Goal: Information Seeking & Learning: Check status

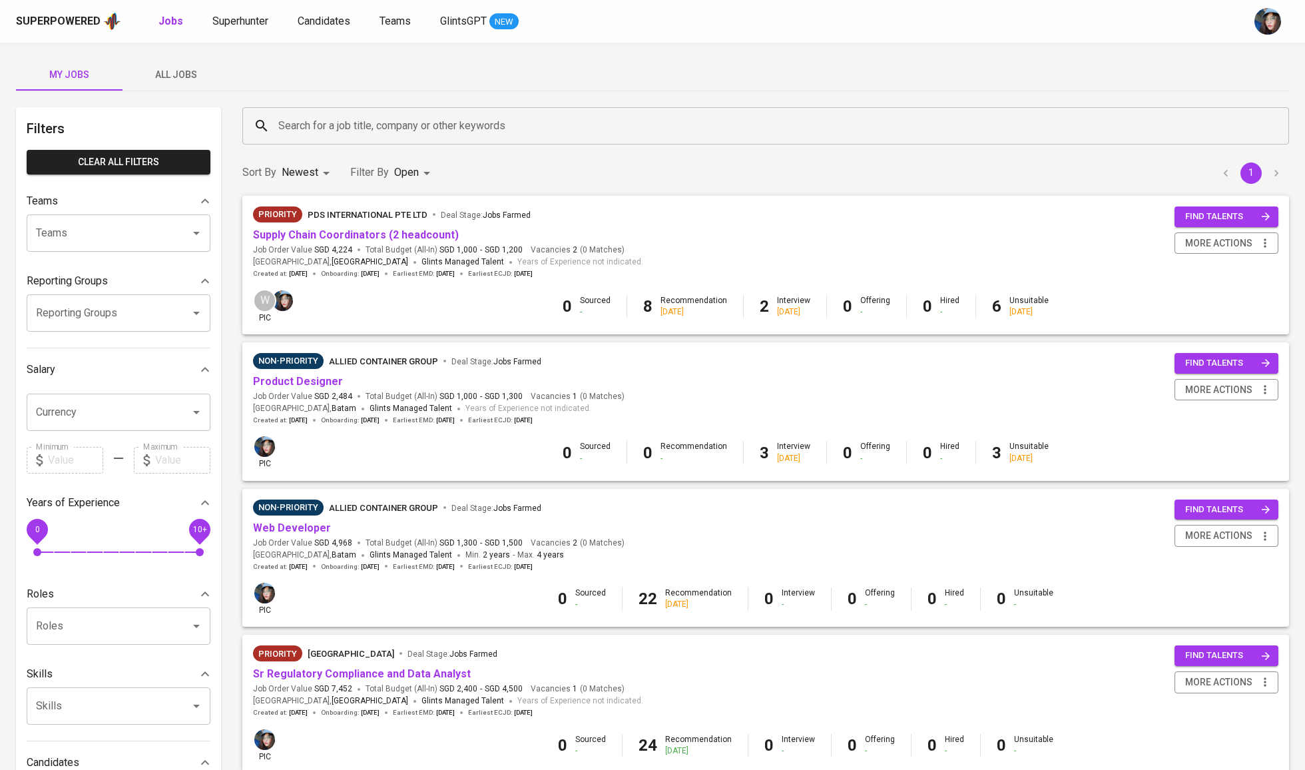
click at [192, 85] on button "All Jobs" at bounding box center [176, 75] width 107 height 32
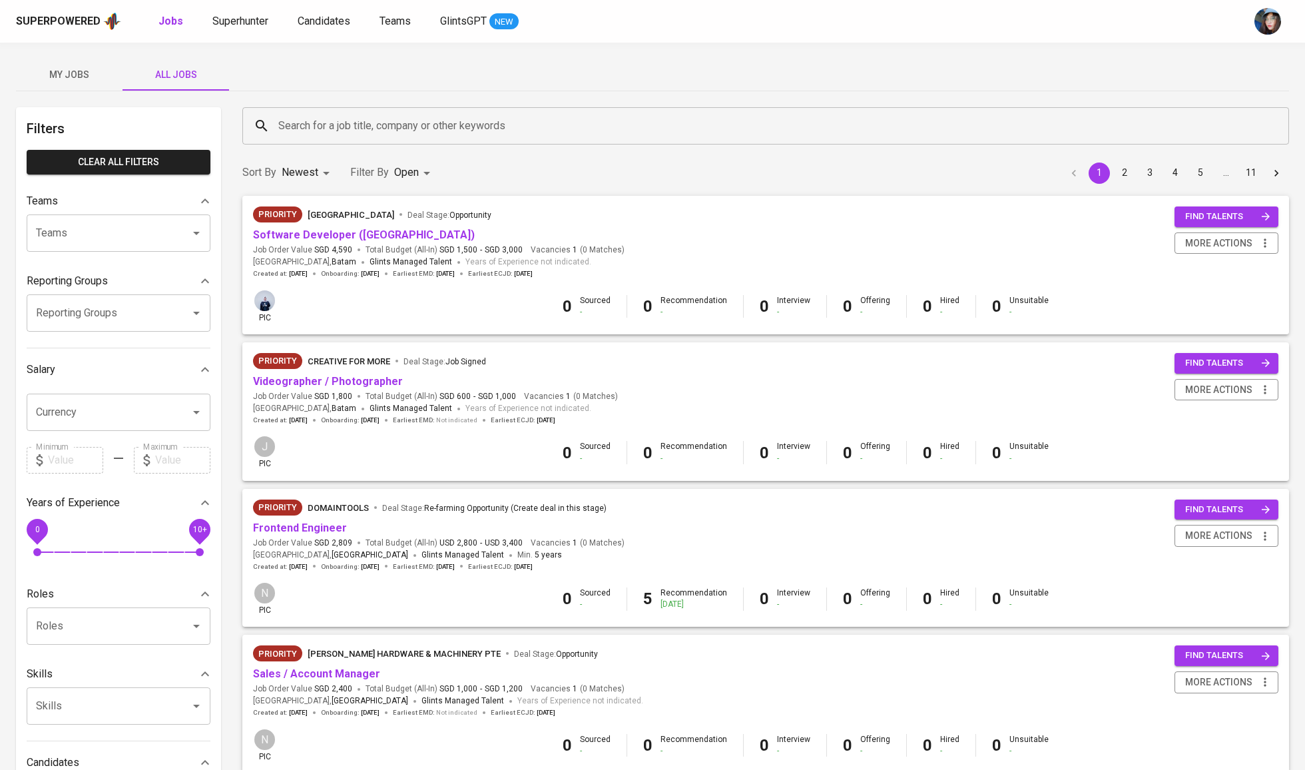
click at [341, 135] on input "Search for a job title, company or other keywords" at bounding box center [769, 125] width 988 height 25
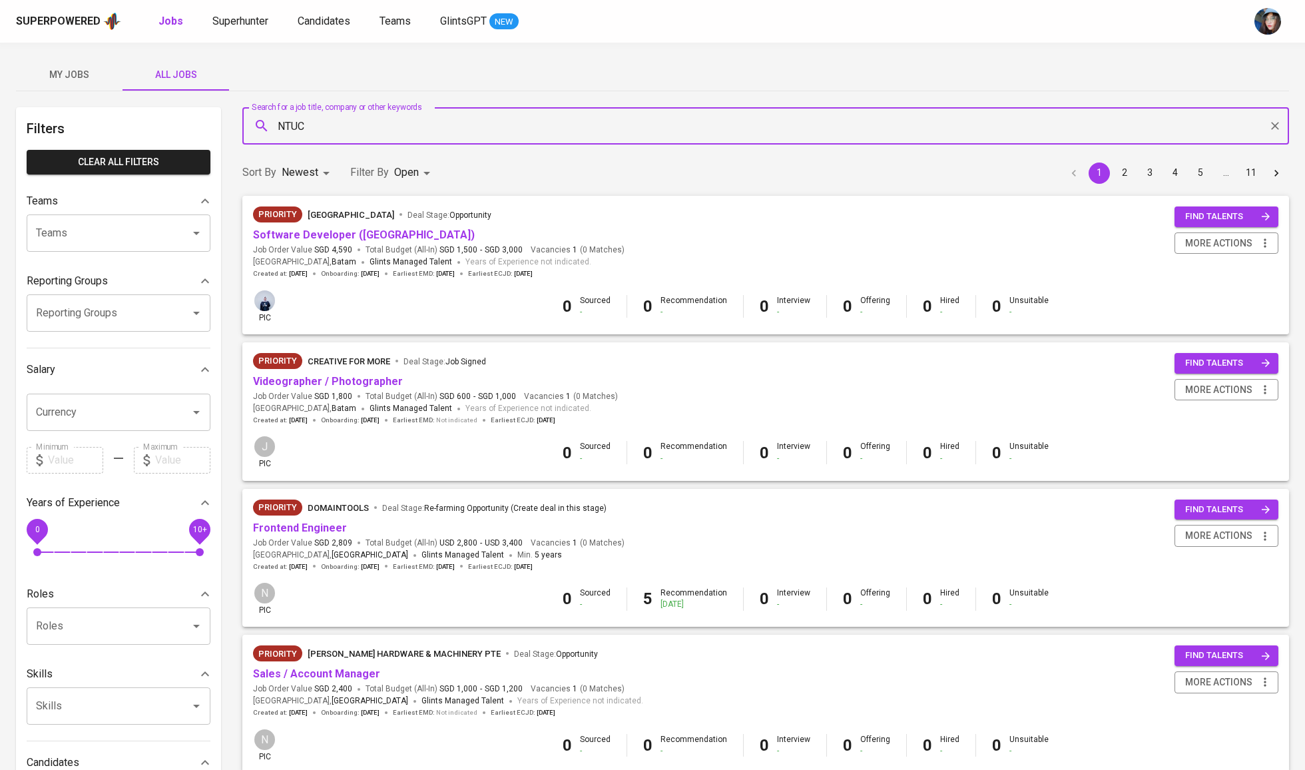
type input "NTUC"
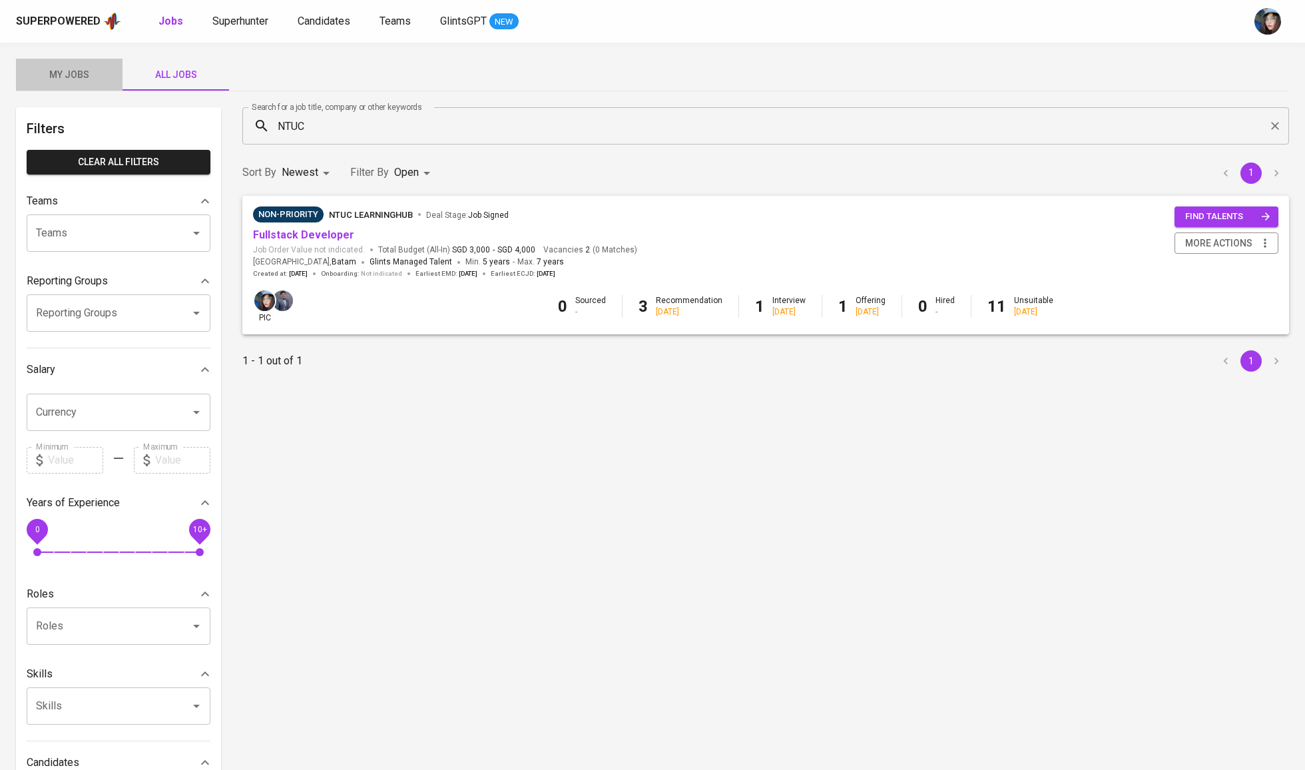
click at [70, 68] on span "My Jobs" at bounding box center [69, 75] width 91 height 17
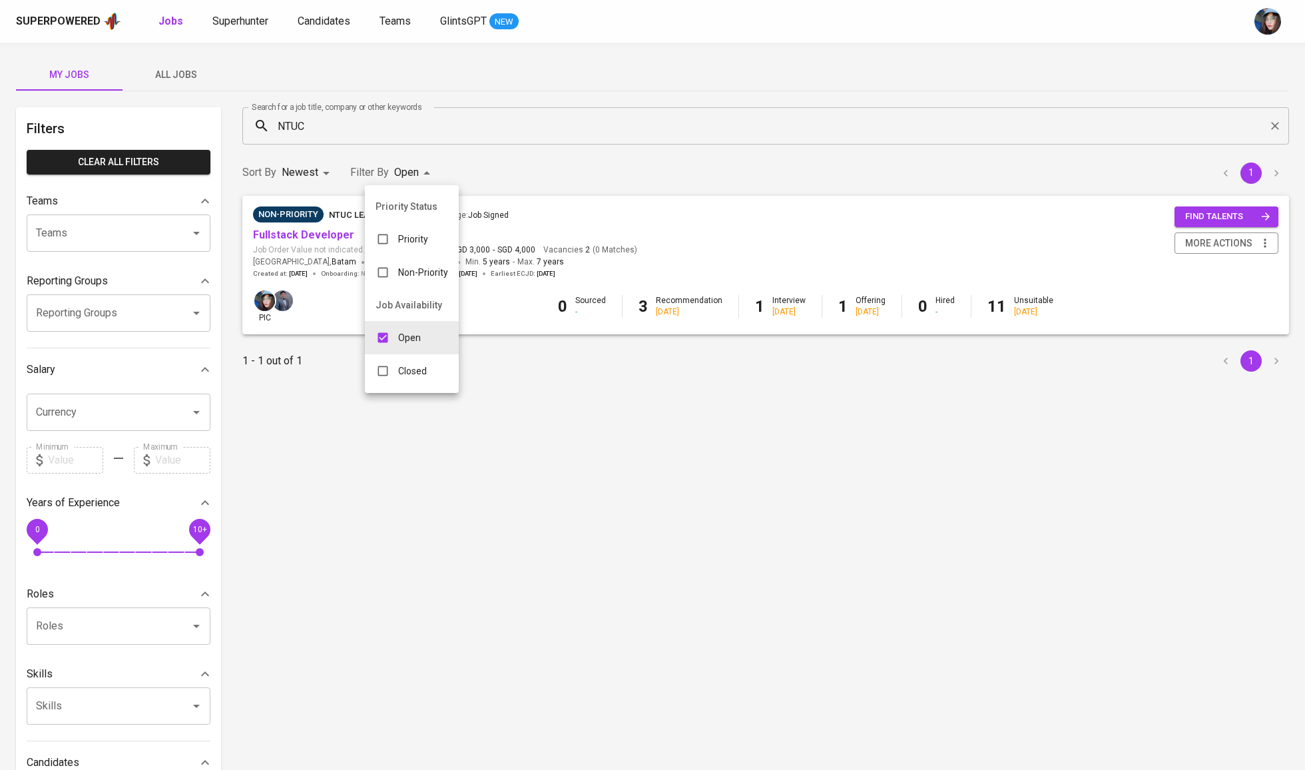
click at [416, 180] on body "Superpowered Jobs Superhunter Candidates Teams GlintsGPT NEW My Jobs All Jobs F…" at bounding box center [652, 454] width 1305 height 909
click at [422, 378] on p "Closed" at bounding box center [412, 370] width 29 height 13
type input "OPEN,CLOSE"
checkbox input "true"
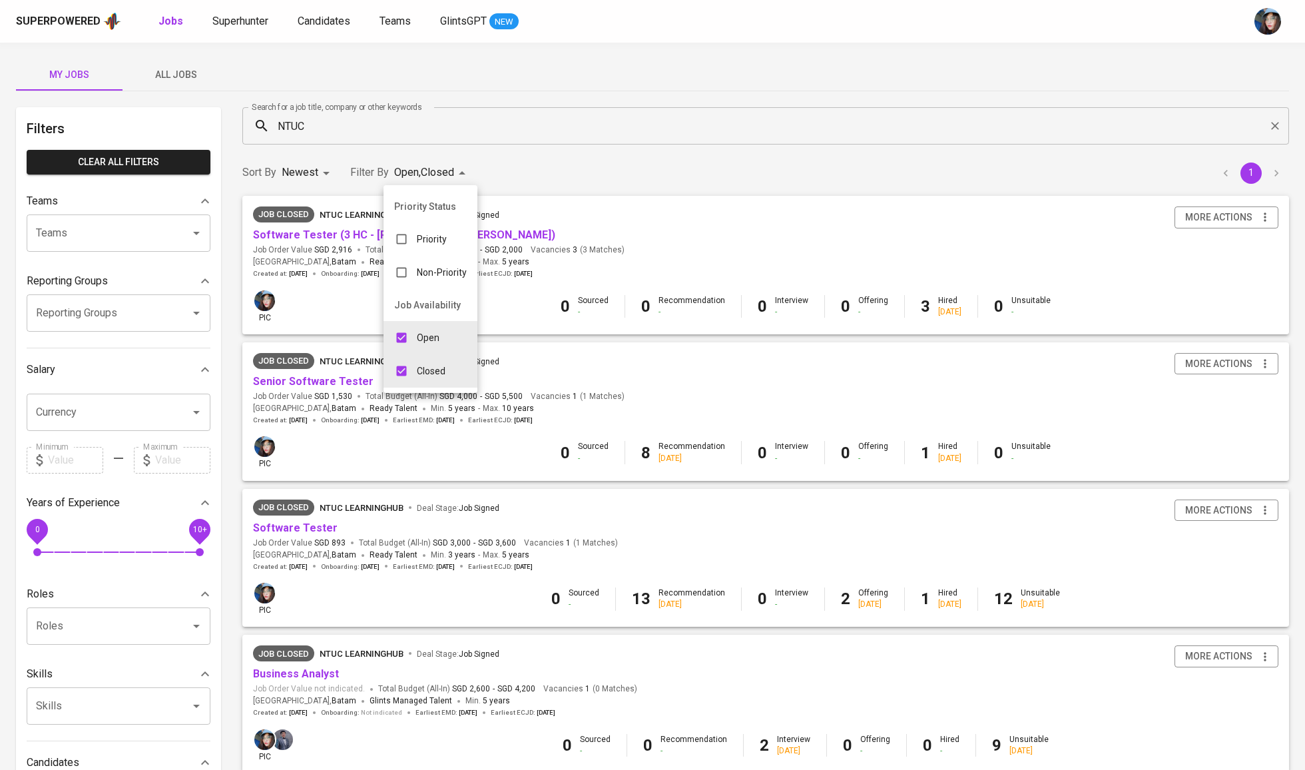
click at [497, 69] on div at bounding box center [652, 385] width 1305 height 770
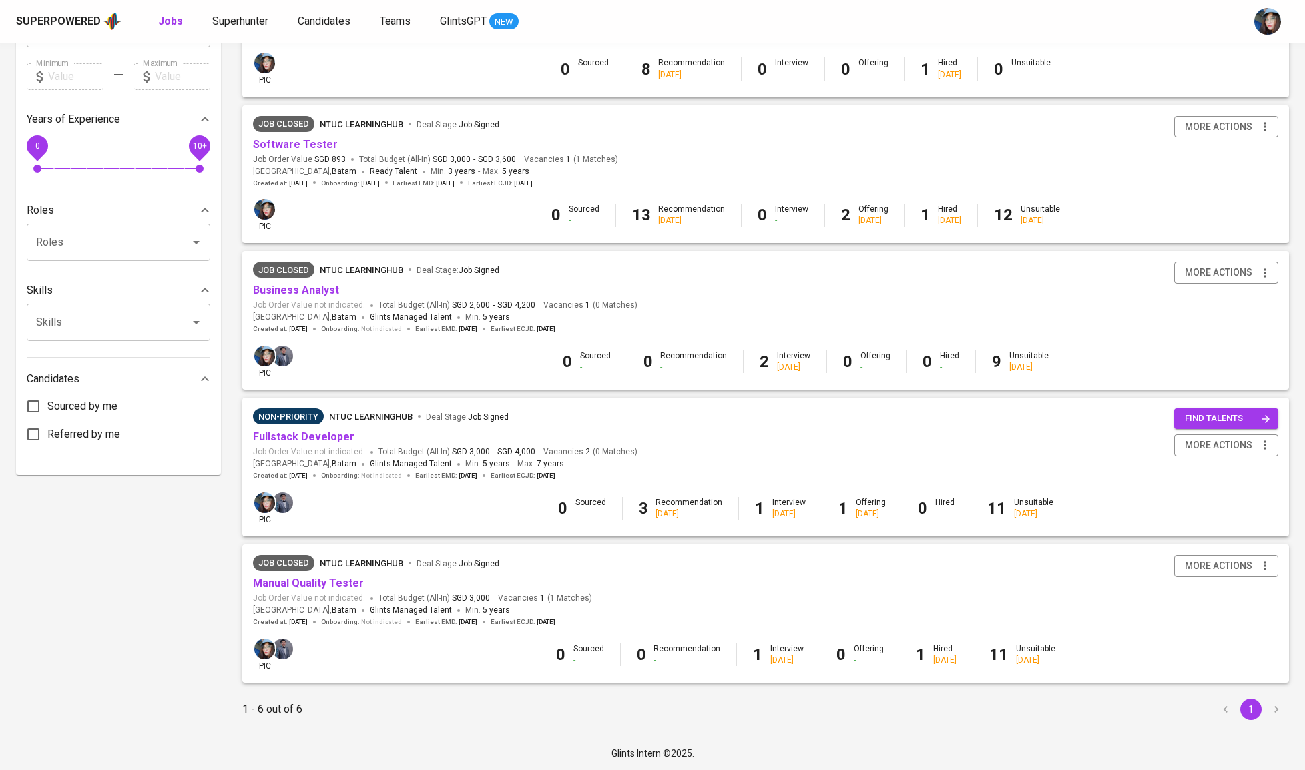
scroll to position [382, 0]
